Goal: Transaction & Acquisition: Purchase product/service

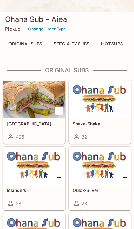
scroll to position [130, 0]
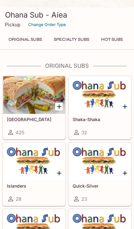
click at [35, 105] on div at bounding box center [34, 95] width 62 height 38
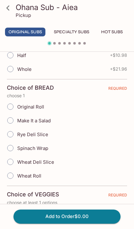
scroll to position [161, 0]
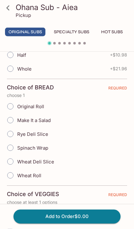
click at [36, 106] on span "Original Roll" at bounding box center [30, 106] width 27 height 6
click at [17, 106] on input "Original Roll" at bounding box center [10, 106] width 13 height 13
radio input "true"
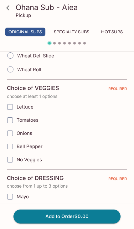
scroll to position [267, 0]
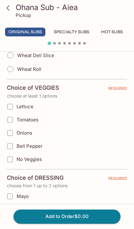
click at [33, 105] on span "Lettuce" at bounding box center [25, 106] width 17 height 6
click at [16, 105] on input "Lettuce" at bounding box center [10, 106] width 13 height 13
checkbox input "true"
click at [31, 133] on span "Onions" at bounding box center [25, 133] width 16 height 6
click at [16, 133] on input "Onions" at bounding box center [10, 133] width 13 height 13
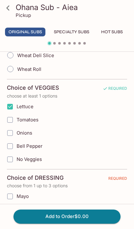
checkbox input "true"
click at [40, 148] on span "Bell Pepper" at bounding box center [30, 146] width 26 height 6
click at [16, 148] on input "Bell Pepper" at bounding box center [10, 146] width 13 height 13
checkbox input "true"
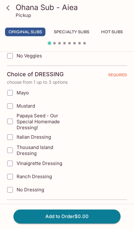
scroll to position [371, 0]
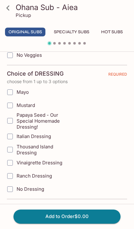
click at [46, 122] on span "Papaya Seed - Our Special Homemade Dressing!" at bounding box center [42, 121] width 50 height 18
click at [16, 122] on input "Papaya Seed - Our Special Homemade Dressing!" at bounding box center [10, 120] width 13 height 13
checkbox input "true"
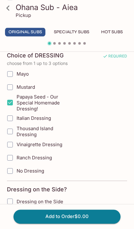
click at [31, 72] on label "Mayo" at bounding box center [35, 73] width 64 height 13
click at [16, 72] on input "Mayo" at bounding box center [10, 74] width 13 height 13
checkbox input "true"
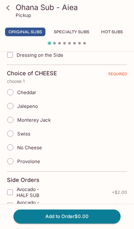
scroll to position [537, 0]
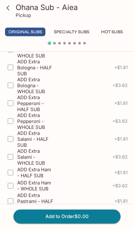
click at [78, 30] on button "Specialty Subs" at bounding box center [71, 32] width 42 height 9
